Goal: Navigation & Orientation: Find specific page/section

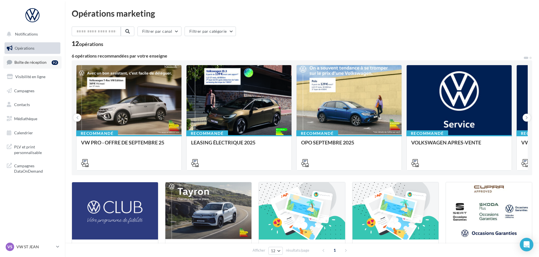
click at [36, 62] on span "Boîte de réception" at bounding box center [30, 62] width 32 height 5
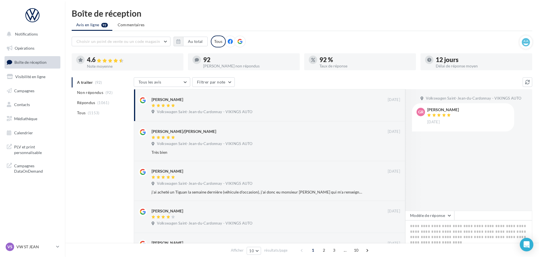
click at [30, 253] on div "VS VW ST JEAN vw-stj-vau" at bounding box center [32, 250] width 65 height 16
click at [30, 244] on p "VW ST JEAN" at bounding box center [35, 247] width 38 height 6
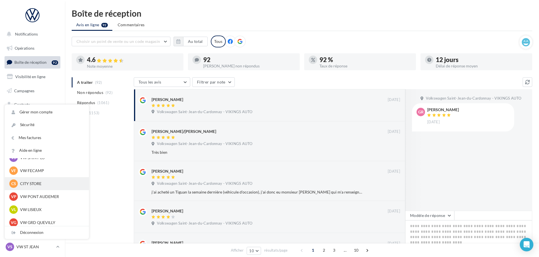
scroll to position [85, 0]
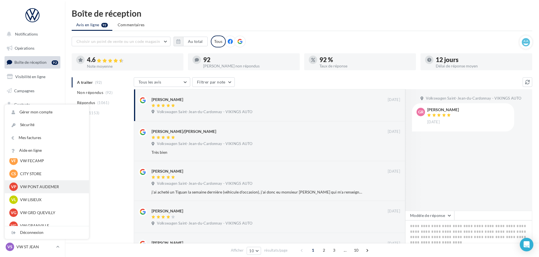
click at [42, 187] on p "VW PONT AUDEMER" at bounding box center [51, 187] width 62 height 6
